Goal: Task Accomplishment & Management: Manage account settings

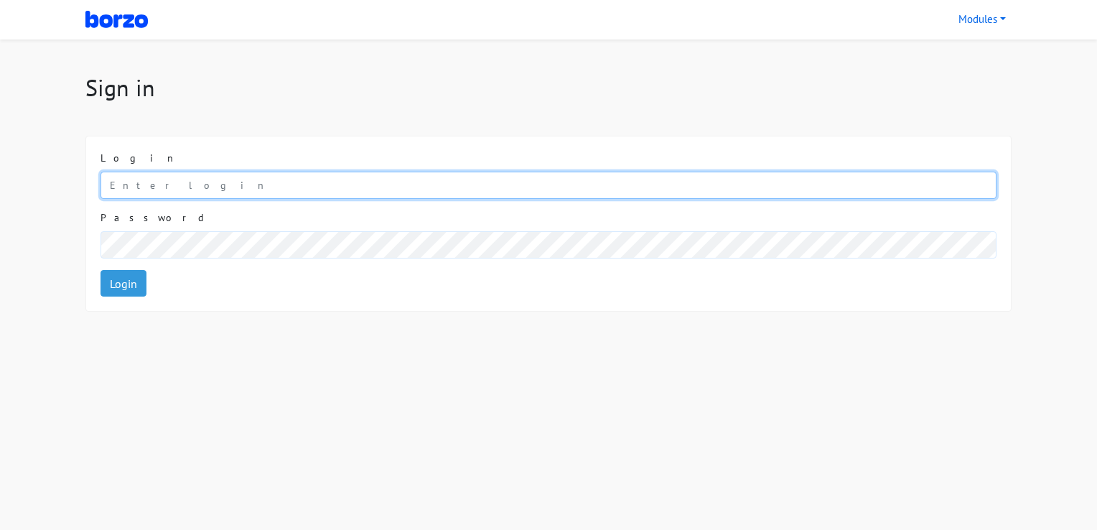
click at [189, 188] on input "email" at bounding box center [548, 185] width 896 height 27
type input "8527716770"
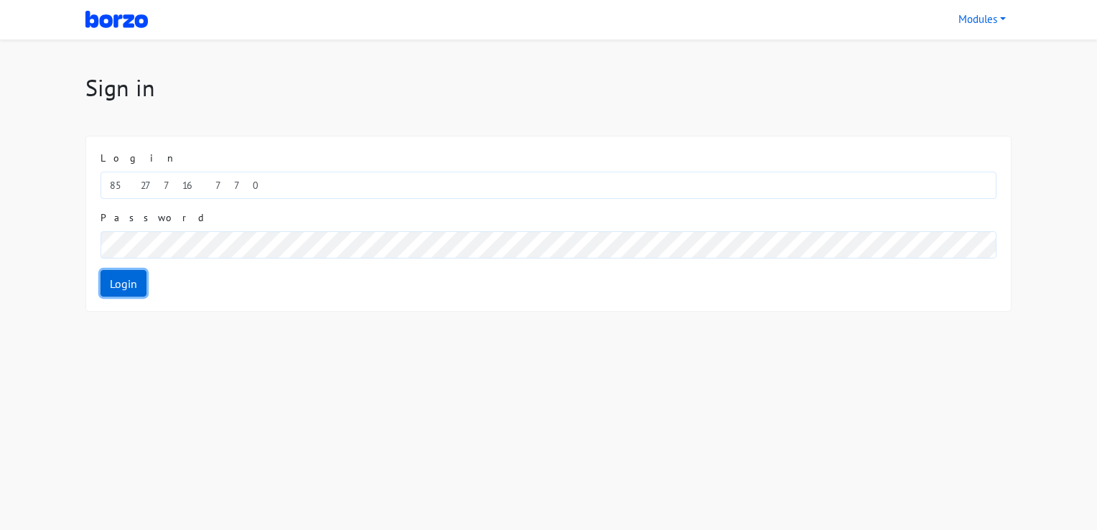
click at [126, 279] on link "Login" at bounding box center [123, 283] width 46 height 27
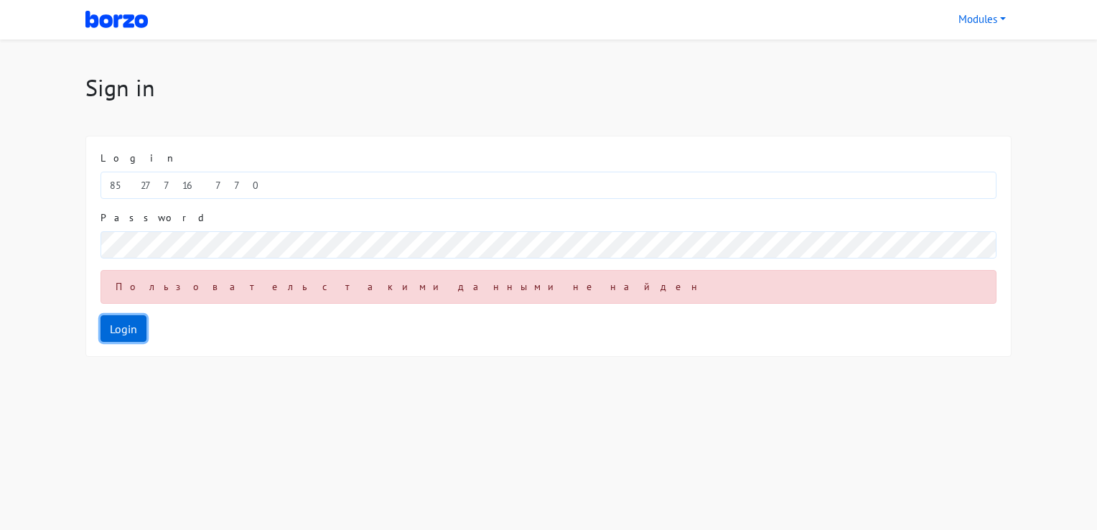
click at [131, 324] on link "Login" at bounding box center [123, 328] width 46 height 27
click at [100, 315] on link "Login" at bounding box center [123, 328] width 46 height 27
